Goal: Find specific fact: Find specific fact

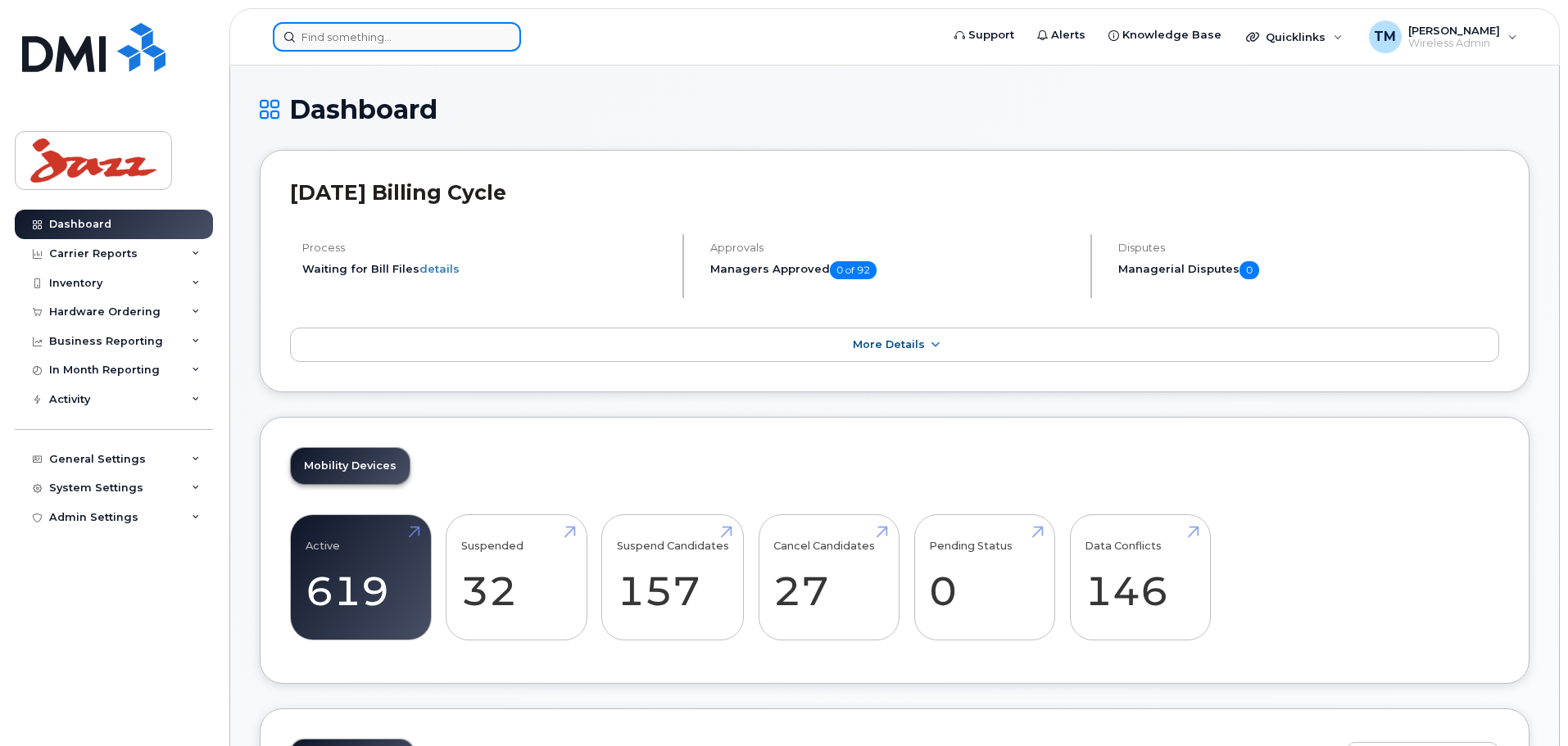
click at [430, 41] on input at bounding box center [397, 37] width 249 height 30
paste input "[PHONE_NUMBER]"
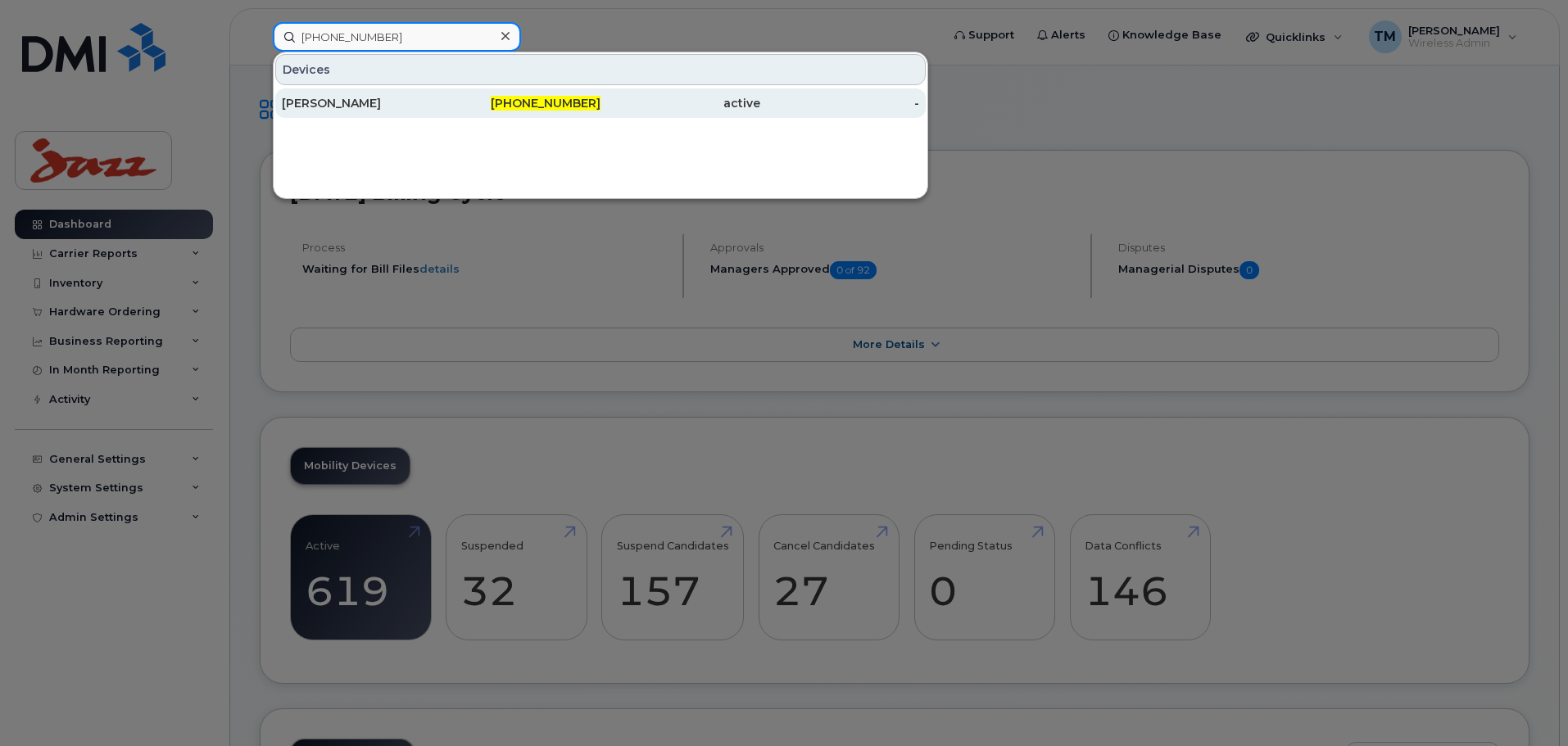
type input "[PHONE_NUMBER]"
click at [399, 108] on div "[PERSON_NAME]" at bounding box center [361, 103] width 160 height 16
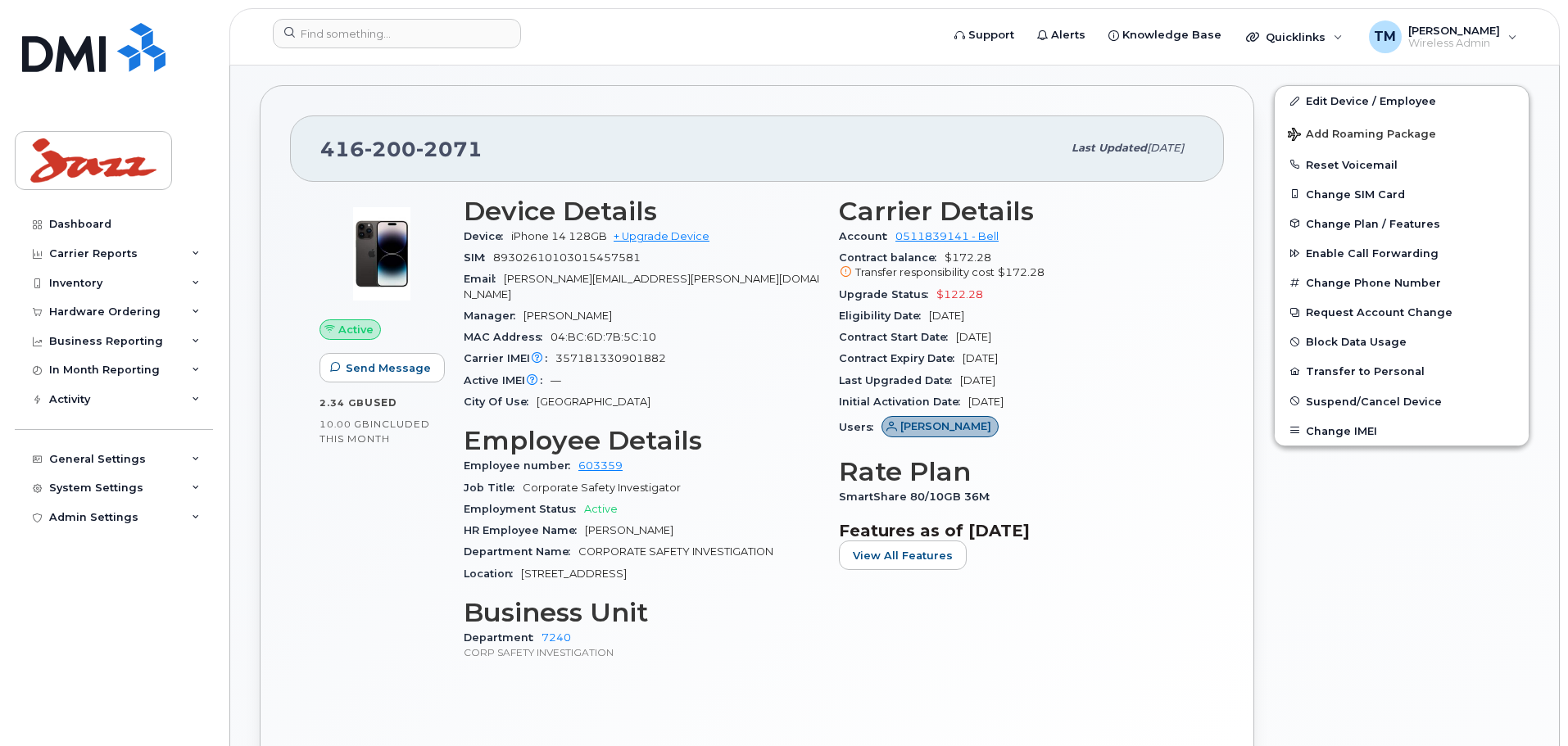
scroll to position [328, 0]
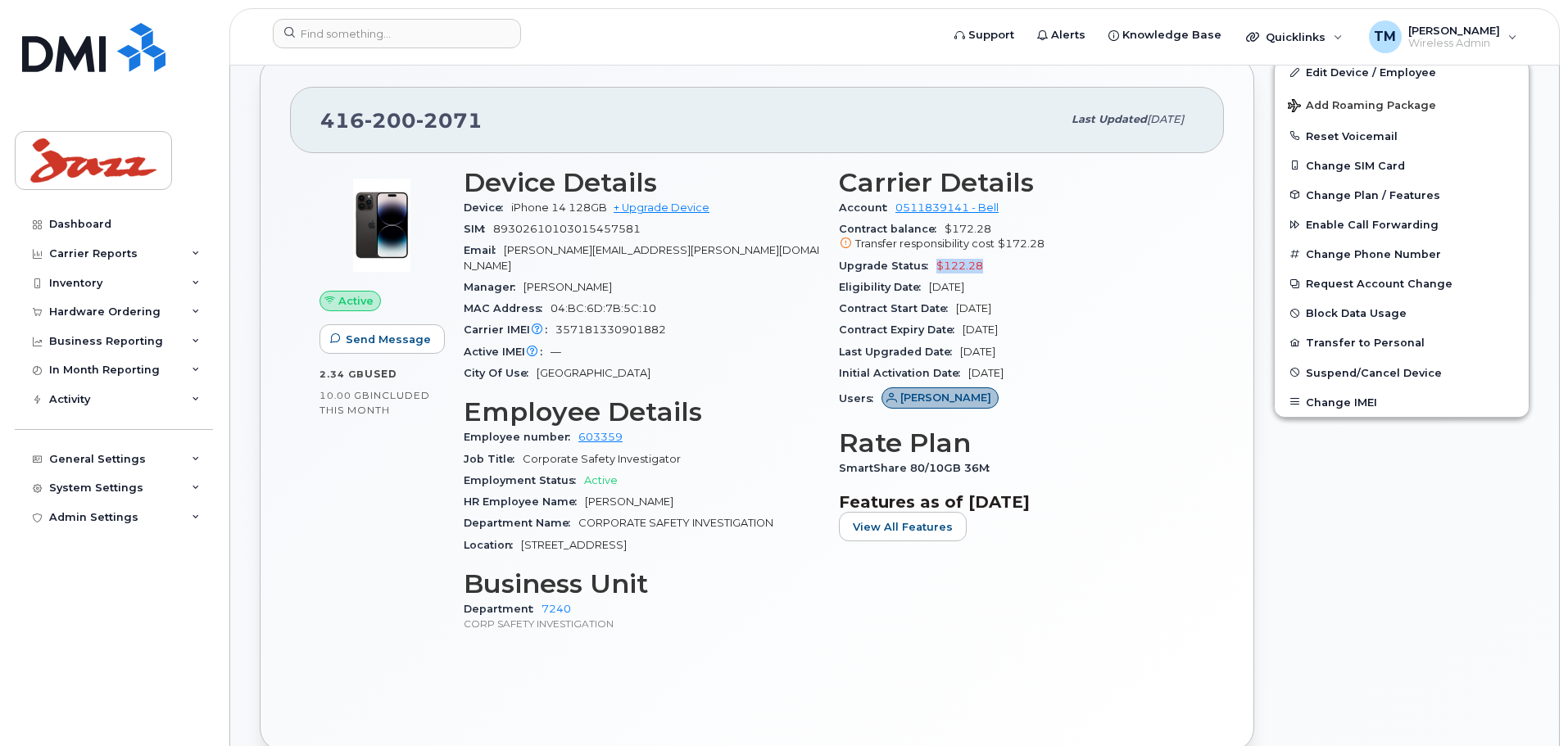
drag, startPoint x: 985, startPoint y: 269, endPoint x: 932, endPoint y: 273, distance: 53.2
click at [932, 273] on div "Upgrade Status $122.28" at bounding box center [1017, 266] width 356 height 21
click at [1018, 268] on div "Upgrade Status $122.28" at bounding box center [1017, 266] width 356 height 21
